Goal: Find contact information

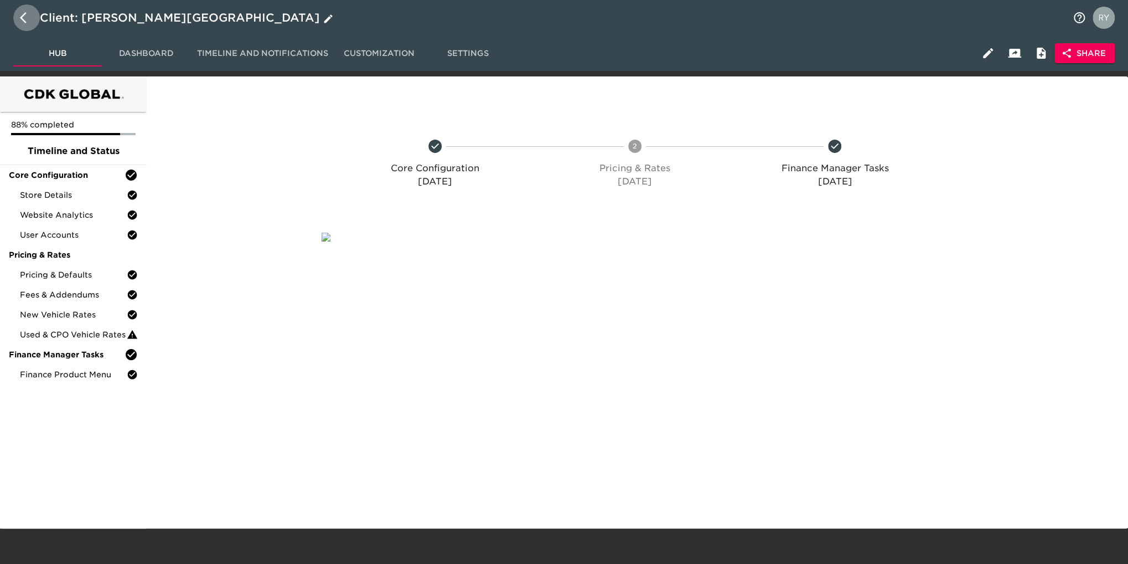
click at [25, 16] on icon "button" at bounding box center [26, 17] width 13 height 13
select select "10"
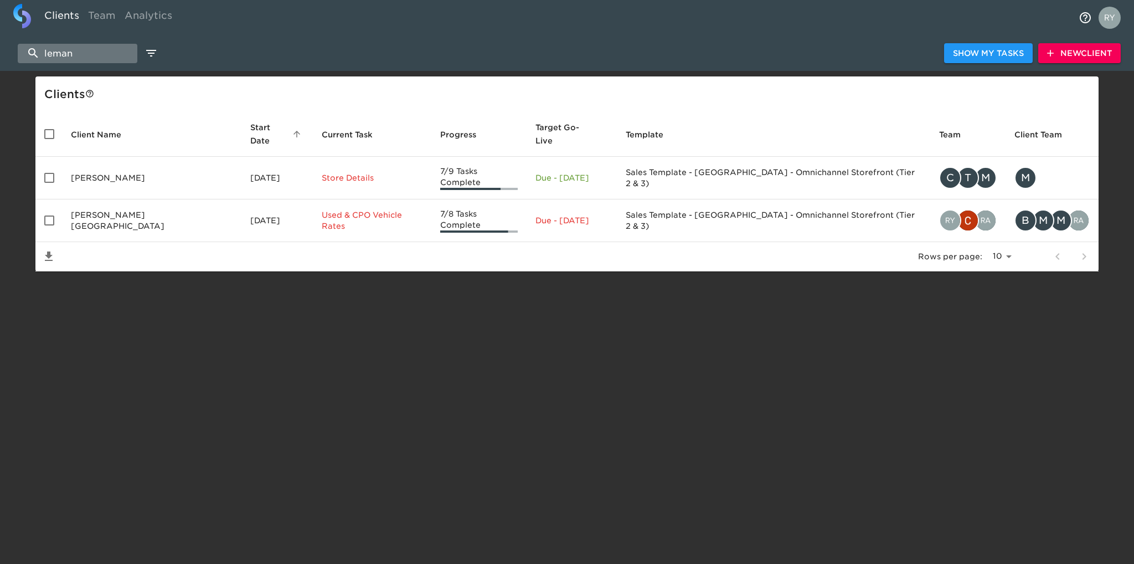
click at [109, 49] on input "leman" at bounding box center [78, 53] width 120 height 19
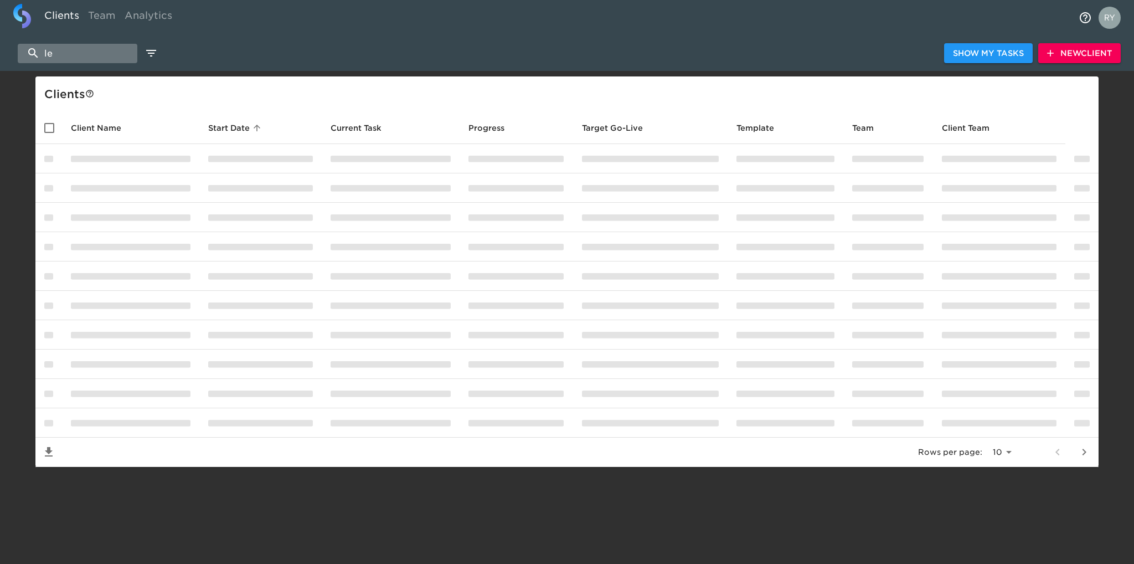
type input "l"
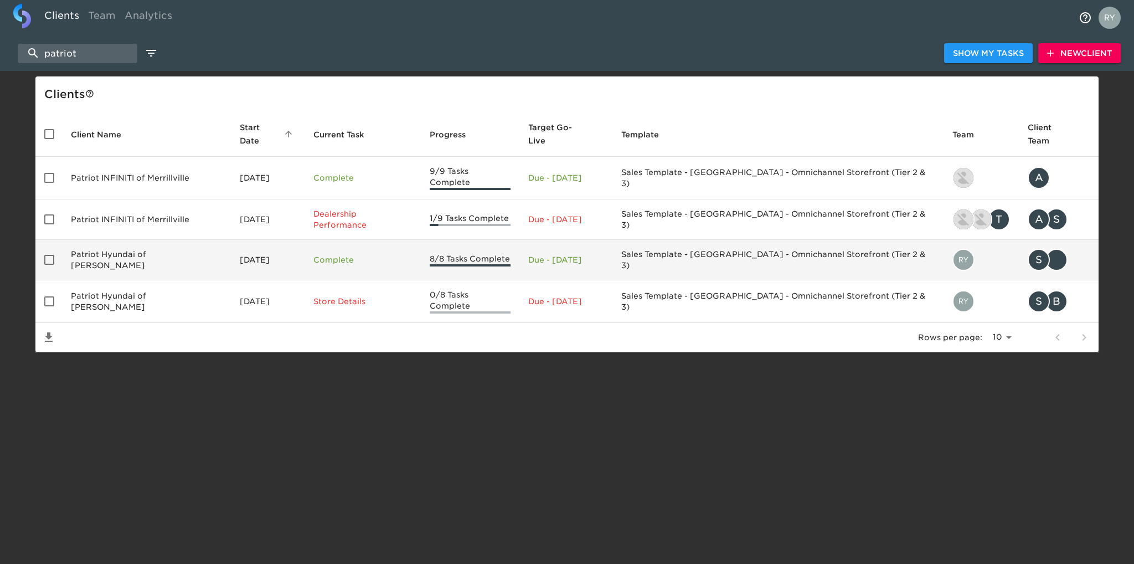
type input "patriot"
click at [136, 245] on td "Patriot Hyundai of [PERSON_NAME]" at bounding box center [146, 260] width 169 height 40
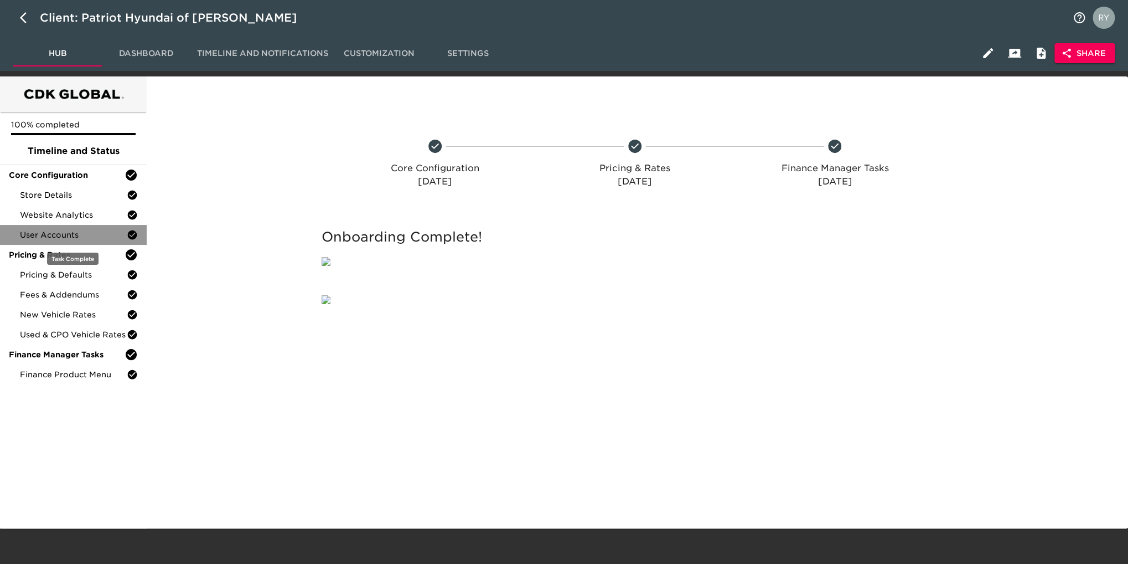
click at [111, 242] on div "User Accounts" at bounding box center [73, 235] width 147 height 20
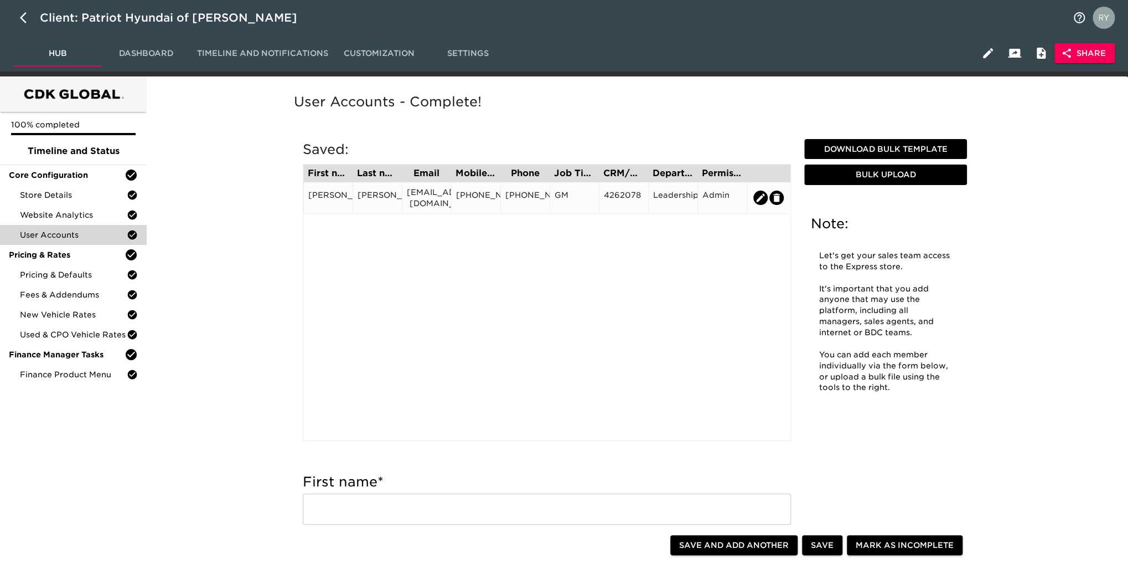
click at [441, 198] on div "‎[EMAIL_ADDRESS][DOMAIN_NAME]" at bounding box center [427, 198] width 40 height 22
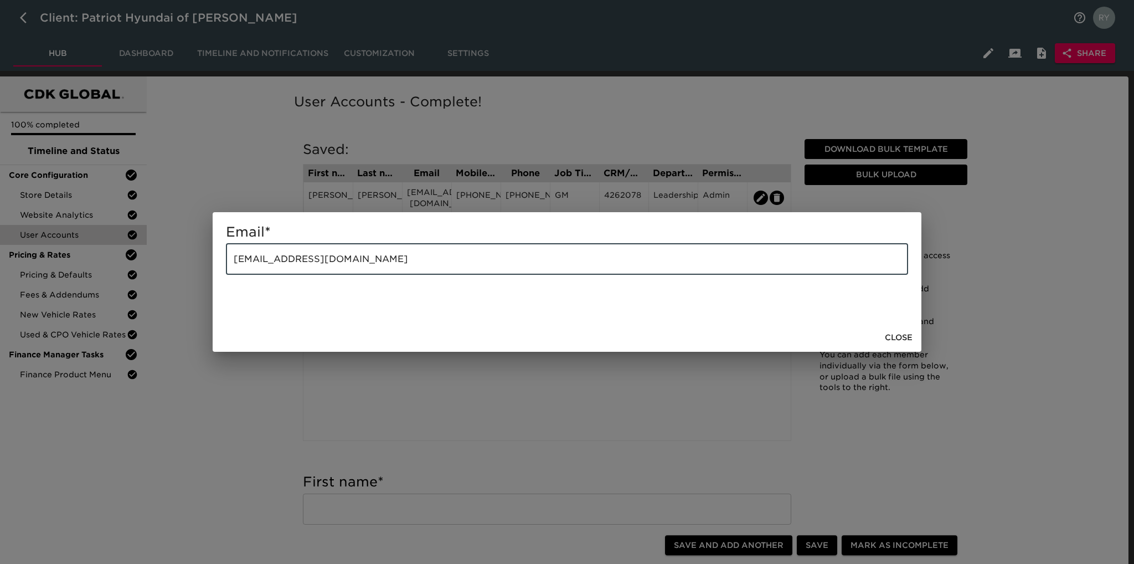
drag, startPoint x: 386, startPoint y: 265, endPoint x: 228, endPoint y: 268, distance: 157.8
click at [226, 268] on input "‎[EMAIL_ADDRESS][DOMAIN_NAME]" at bounding box center [567, 259] width 682 height 31
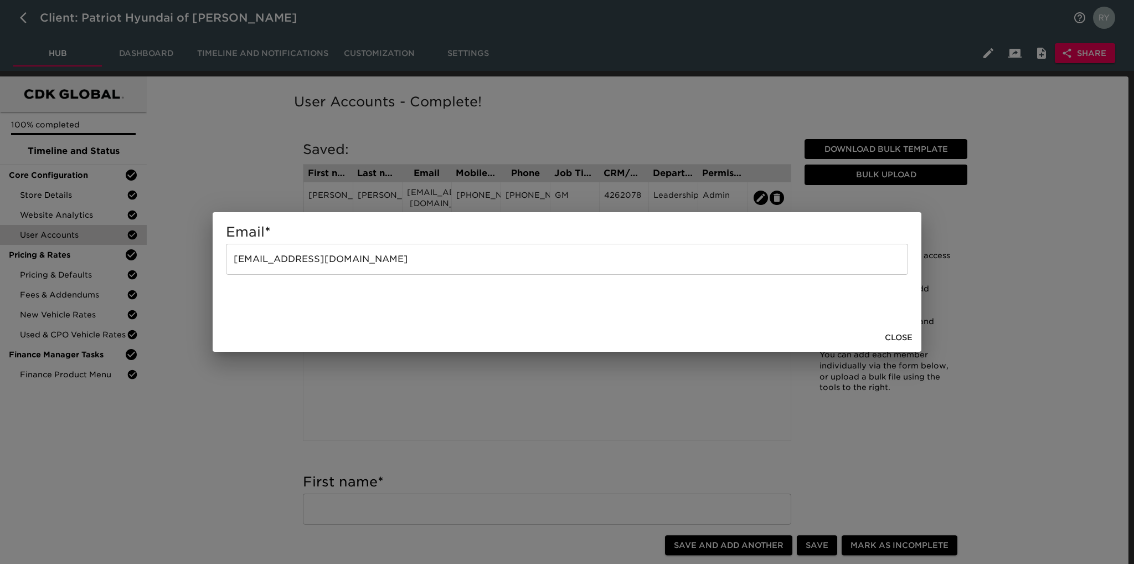
click at [246, 152] on div "Email * ‎[EMAIL_ADDRESS][DOMAIN_NAME] ​ Close" at bounding box center [567, 282] width 1134 height 564
